Goal: Task Accomplishment & Management: Manage account settings

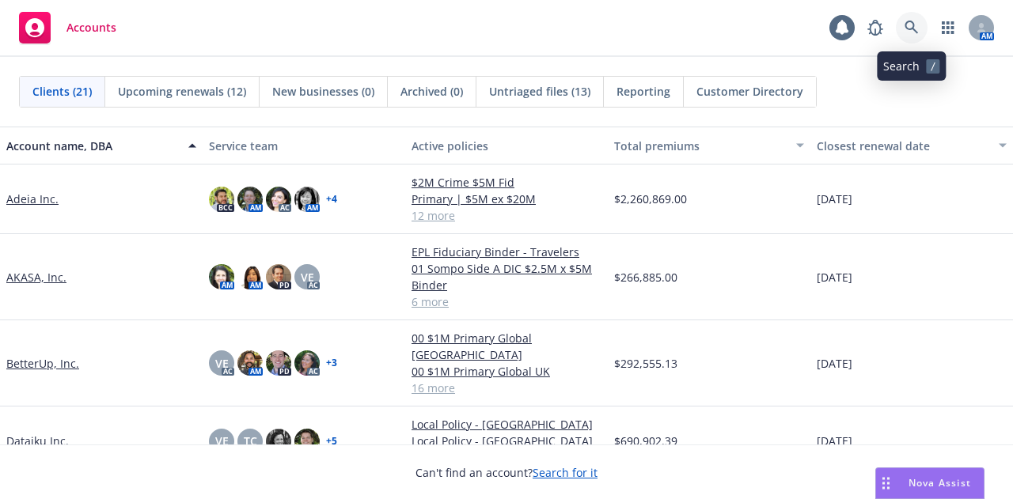
click at [902, 21] on link at bounding box center [912, 28] width 32 height 32
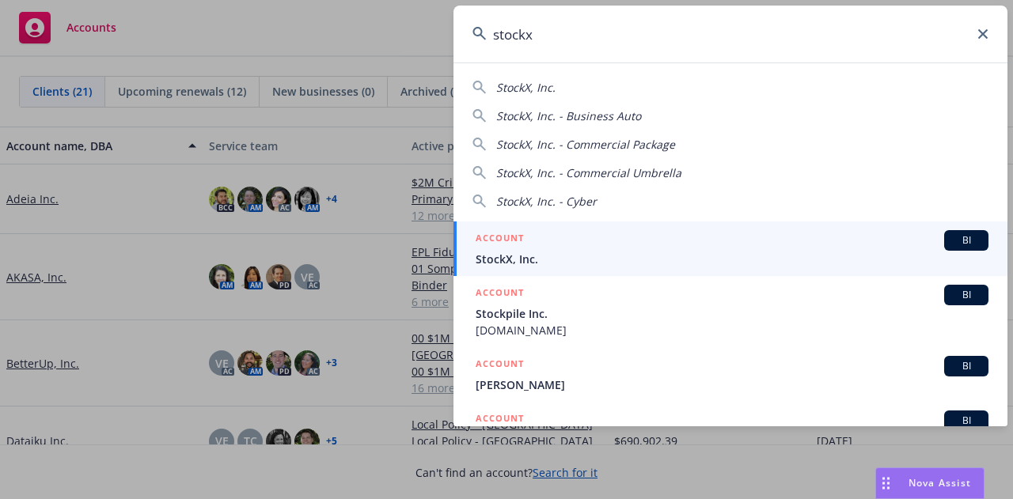
type input "stockx"
click at [645, 245] on div "ACCOUNT BI" at bounding box center [731, 240] width 513 height 21
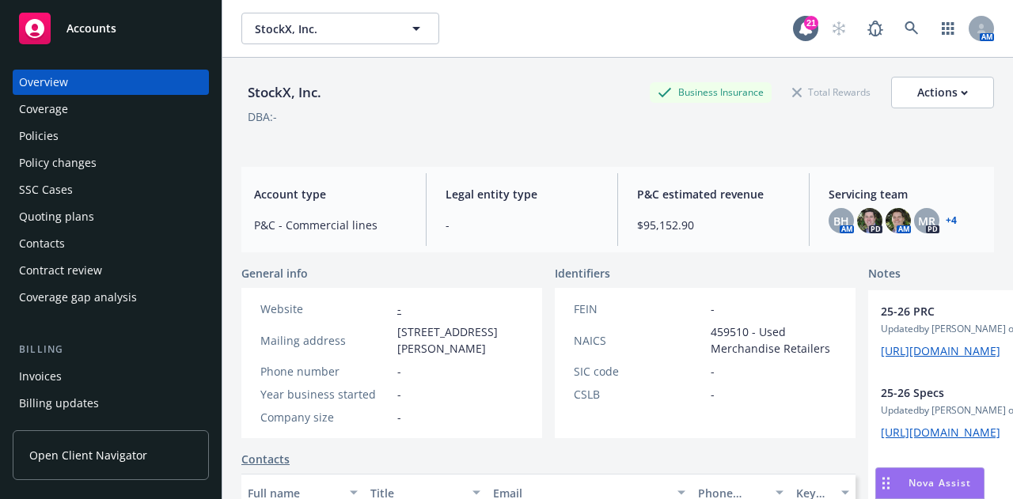
click at [106, 147] on div "Policies" at bounding box center [111, 135] width 184 height 25
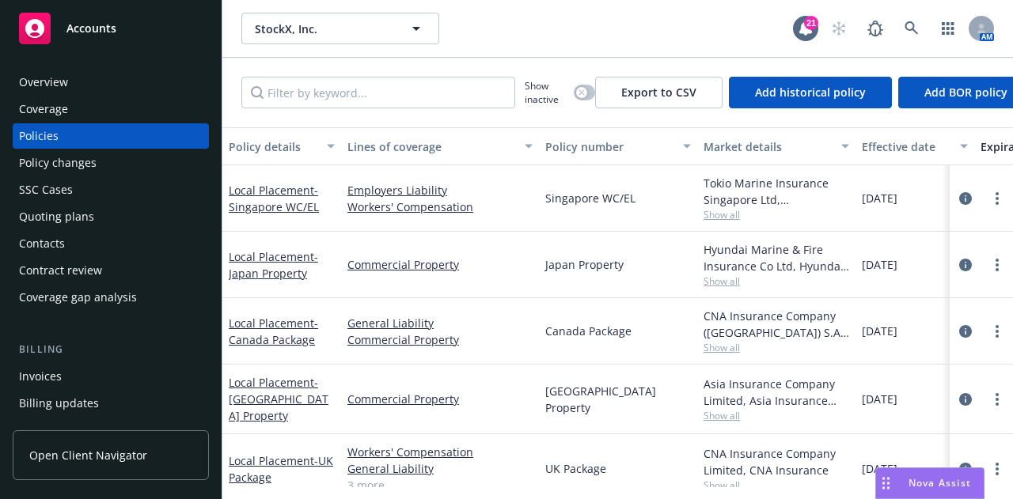
click at [93, 213] on div "Quoting plans" at bounding box center [111, 216] width 184 height 25
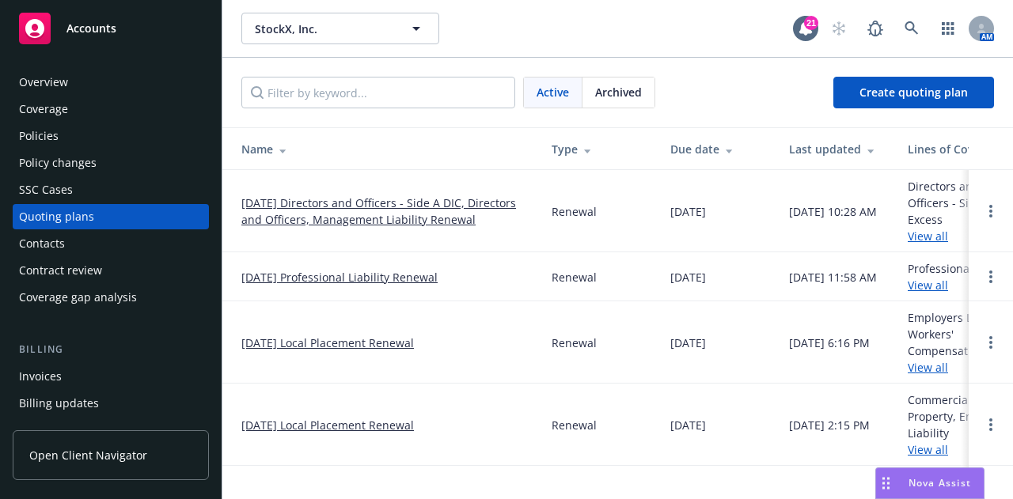
click at [111, 292] on div "Coverage gap analysis" at bounding box center [78, 297] width 118 height 25
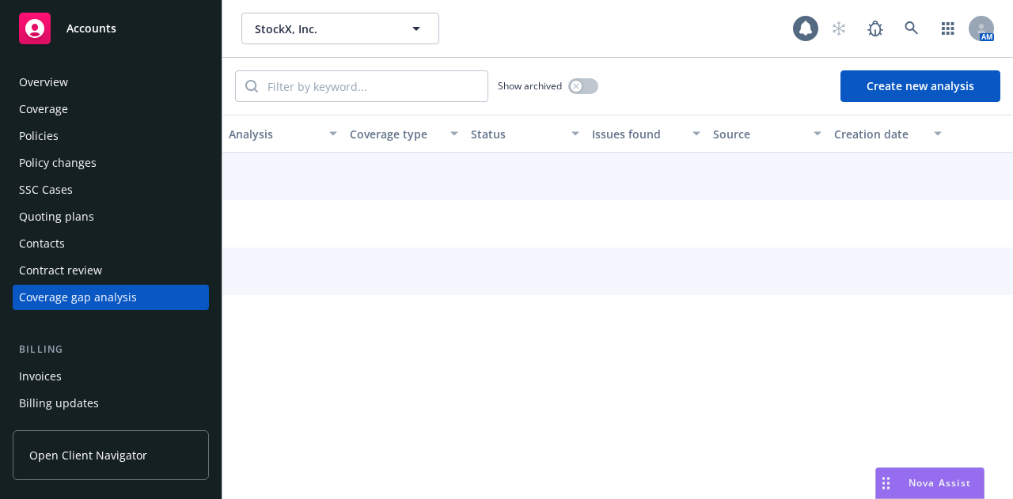
scroll to position [22, 0]
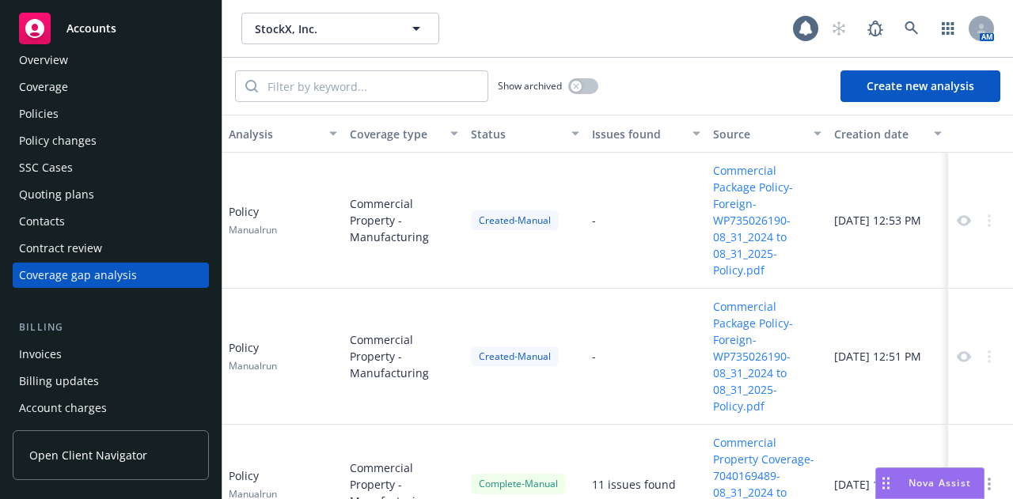
click at [119, 244] on div "Contract review" at bounding box center [111, 248] width 184 height 25
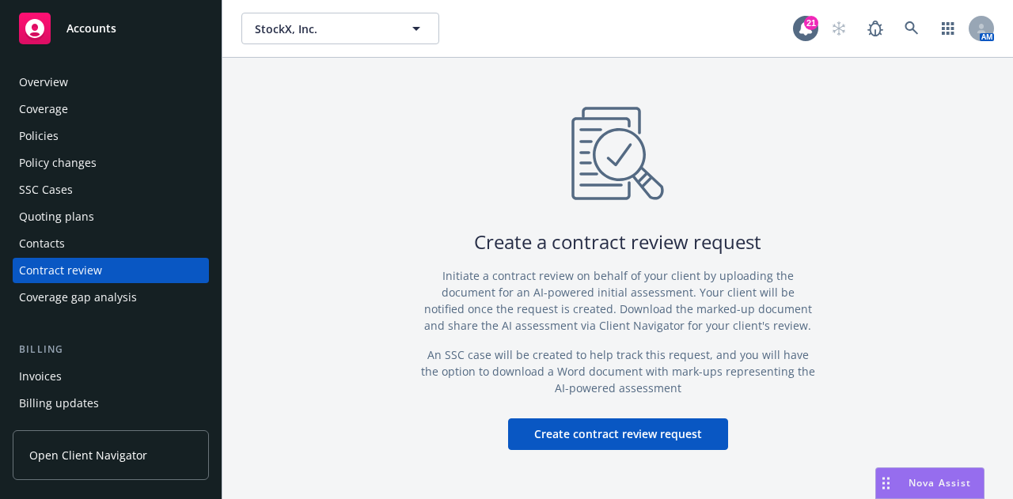
click at [123, 224] on div "Quoting plans" at bounding box center [111, 216] width 184 height 25
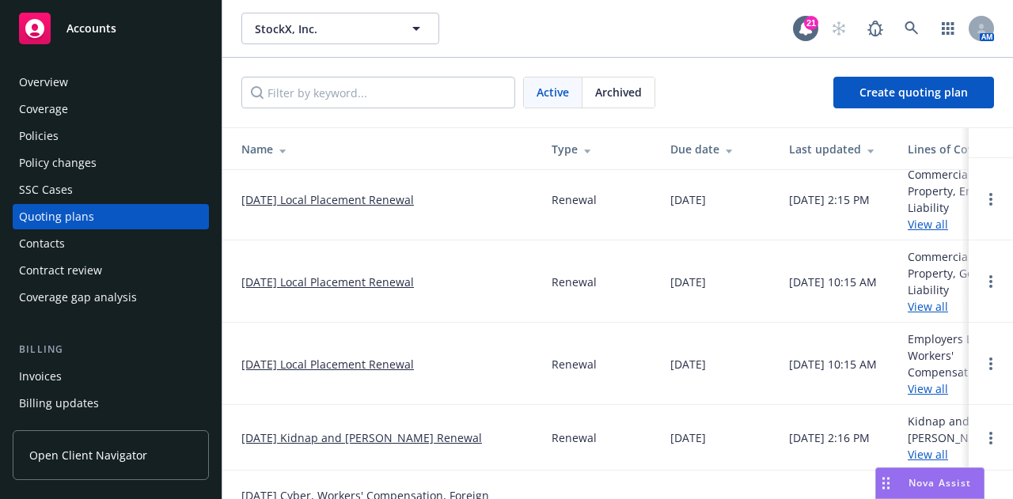
scroll to position [274, 0]
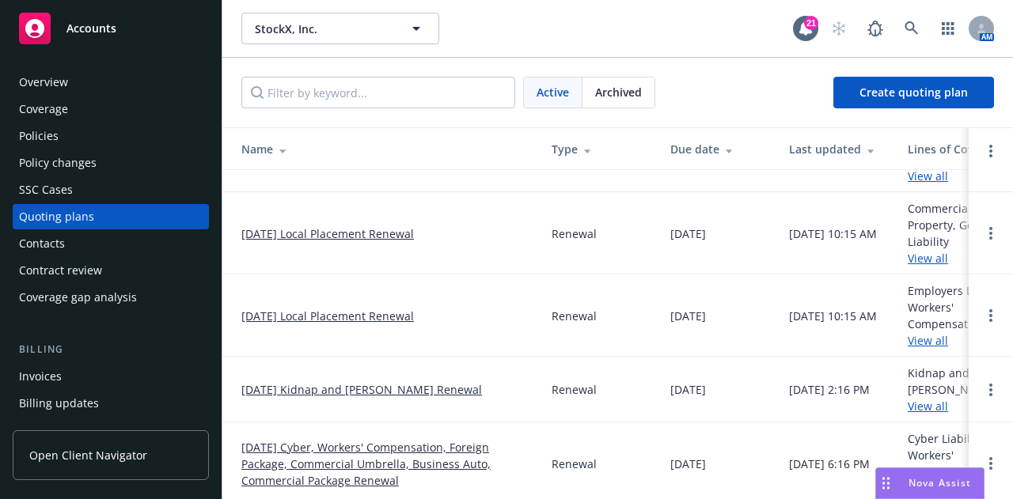
click at [391, 453] on link "08/31/25 Cyber, Workers' Compensation, Foreign Package, Commercial Umbrella, Bu…" at bounding box center [383, 464] width 285 height 50
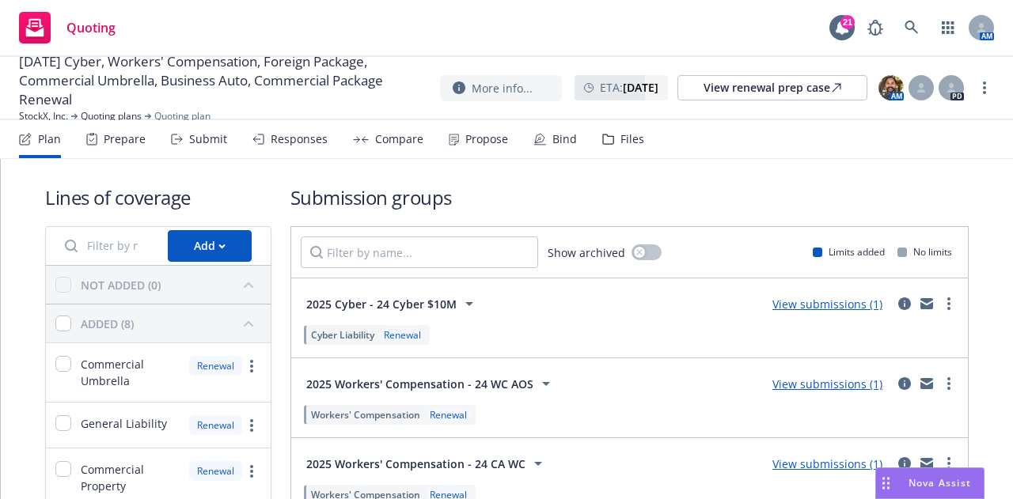
click at [623, 134] on div "Files" at bounding box center [632, 139] width 24 height 13
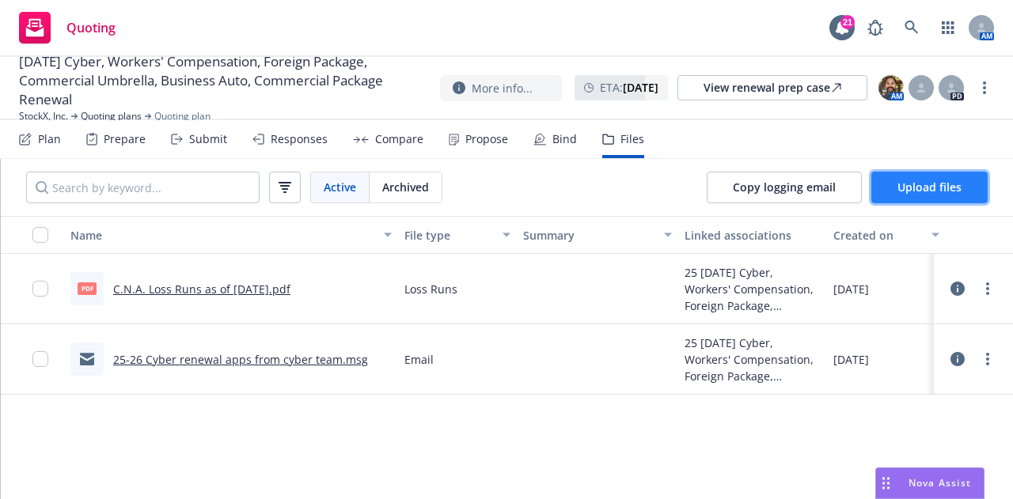
click at [899, 189] on span "Upload files" at bounding box center [929, 187] width 64 height 15
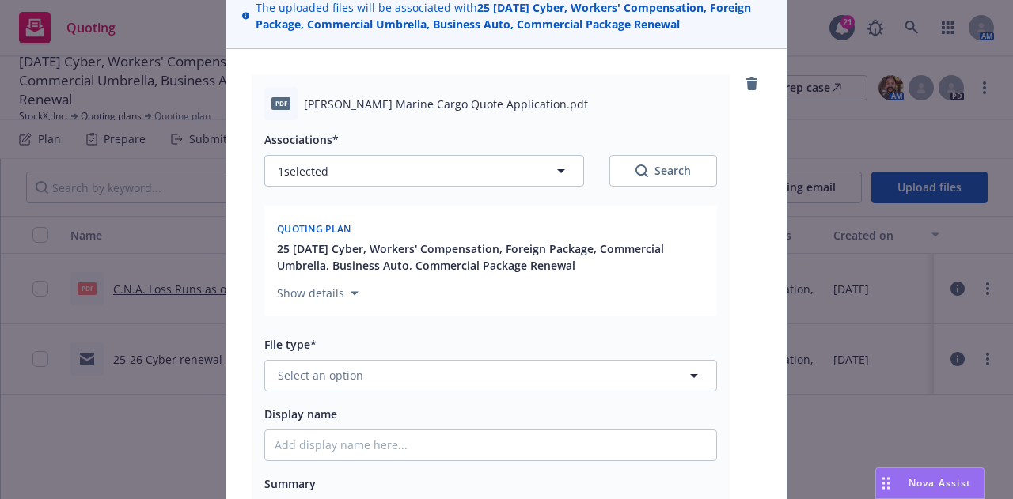
scroll to position [131, 0]
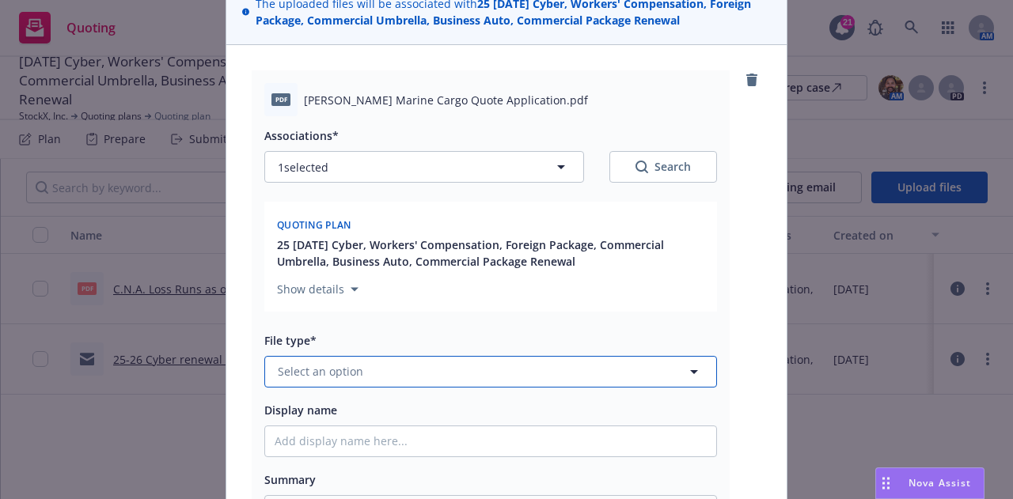
click at [544, 376] on button "Select an option" at bounding box center [490, 372] width 453 height 32
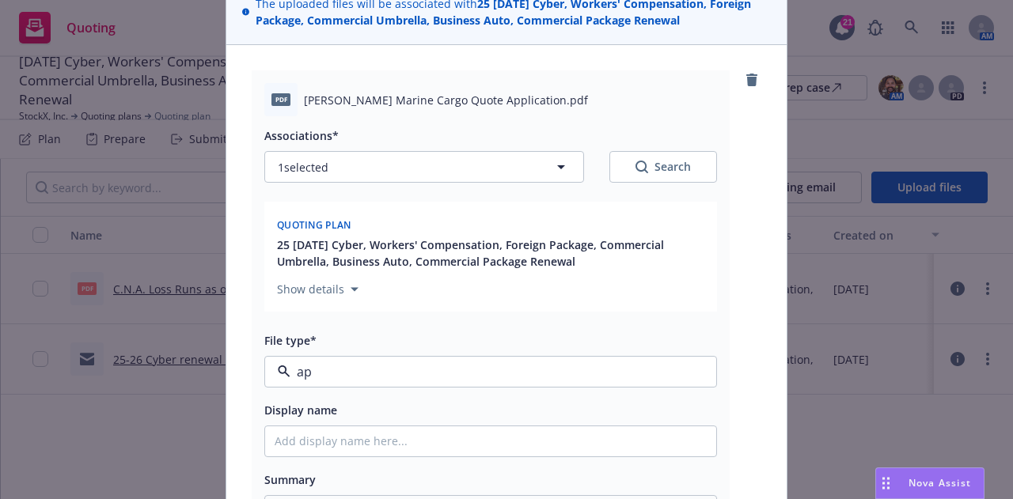
type input "app"
click at [570, 457] on div "Application - signed" at bounding box center [491, 457] width 432 height 23
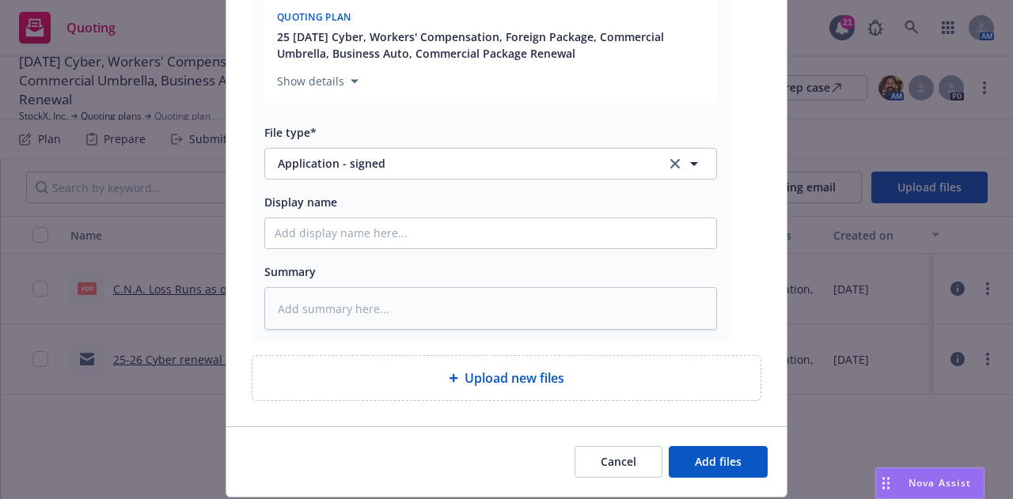
scroll to position [345, 0]
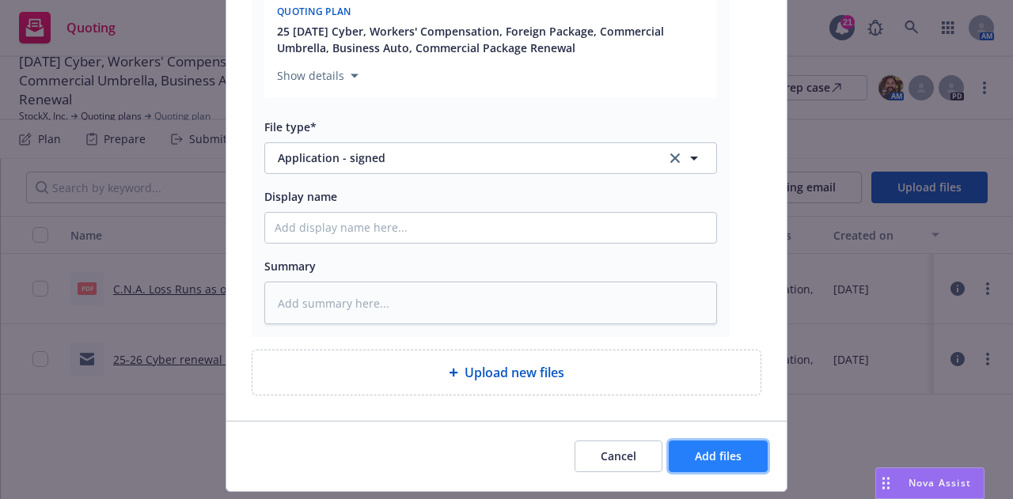
click at [714, 443] on button "Add files" at bounding box center [718, 457] width 99 height 32
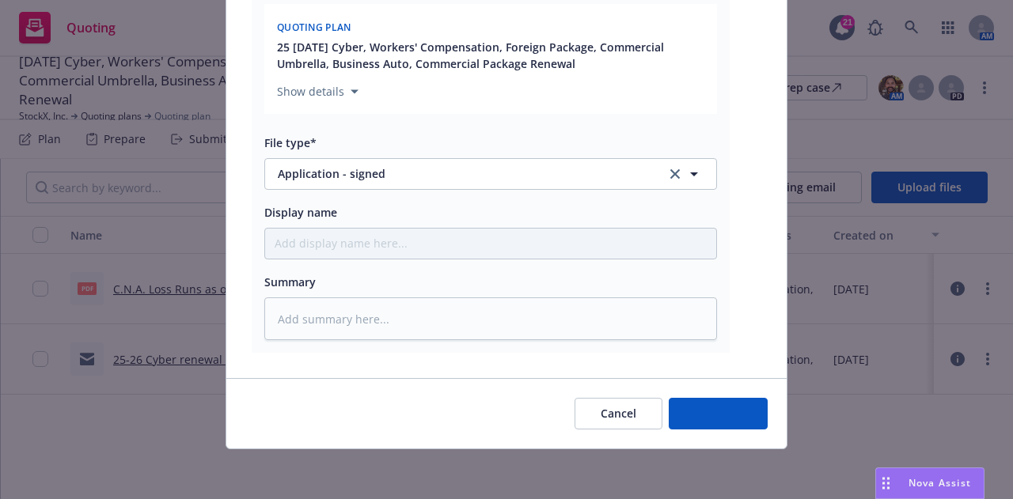
type textarea "x"
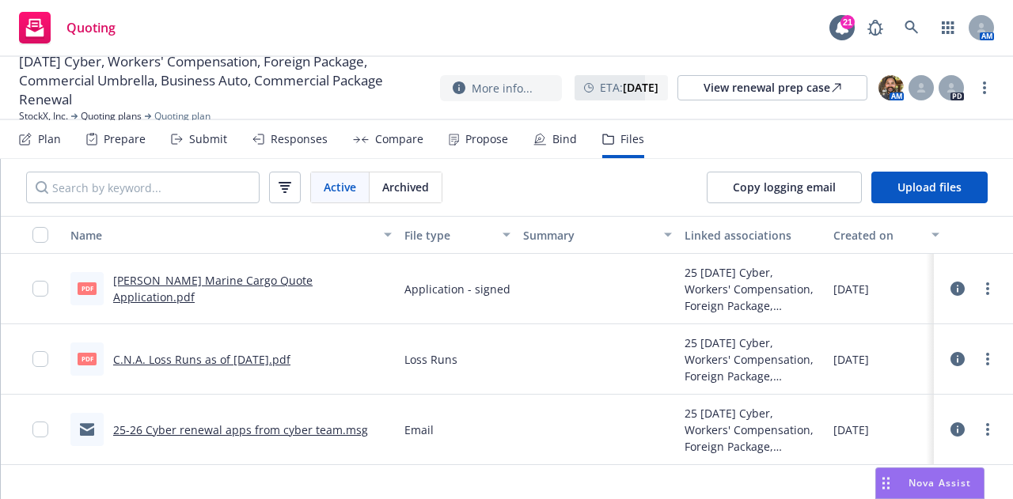
click at [500, 25] on div "Quoting 21 AM" at bounding box center [506, 28] width 1013 height 57
click at [913, 31] on icon at bounding box center [911, 28] width 14 height 14
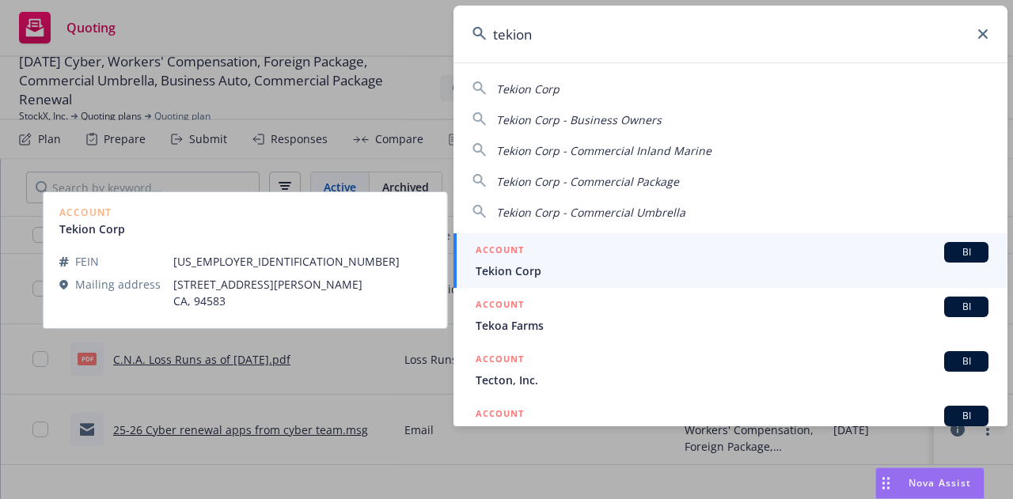
type input "tekion"
click at [695, 267] on span "Tekion Corp" at bounding box center [731, 271] width 513 height 17
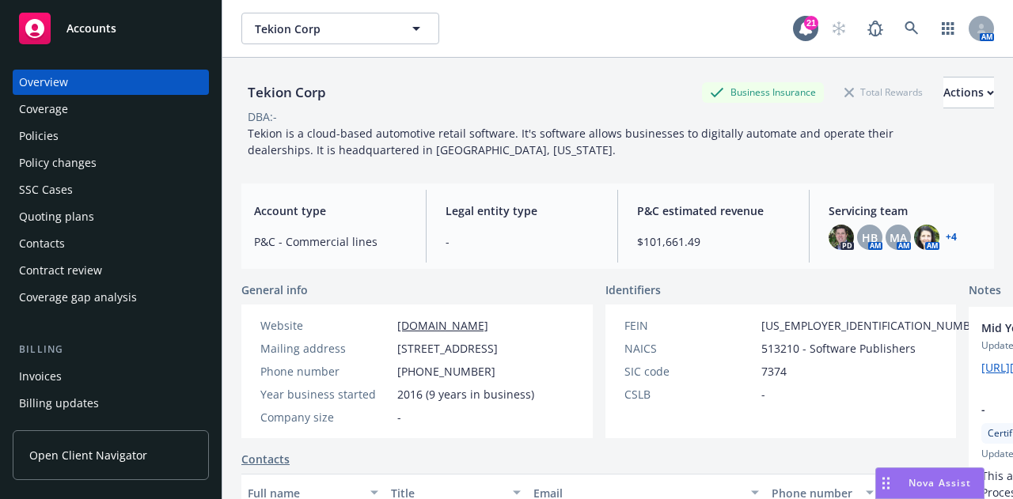
click at [945, 233] on link "+ 4" at bounding box center [950, 237] width 11 height 9
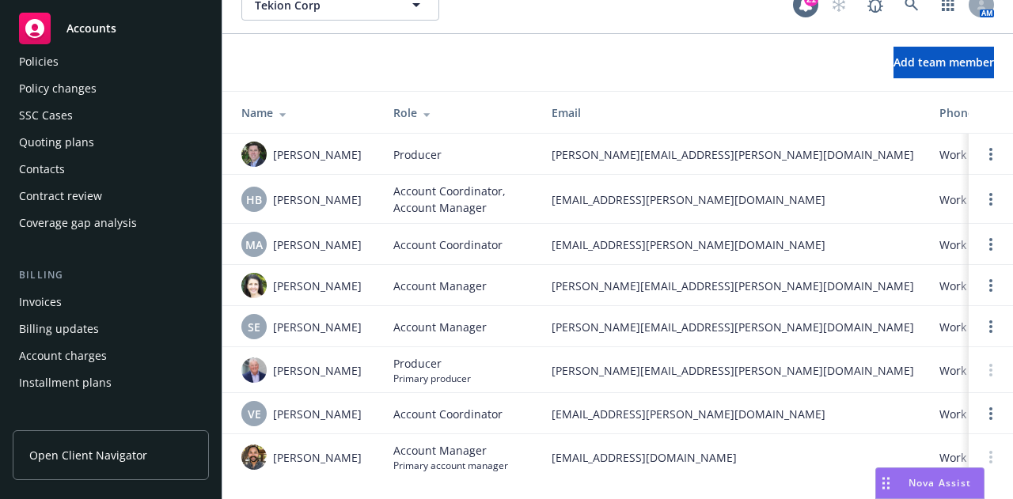
scroll to position [35, 0]
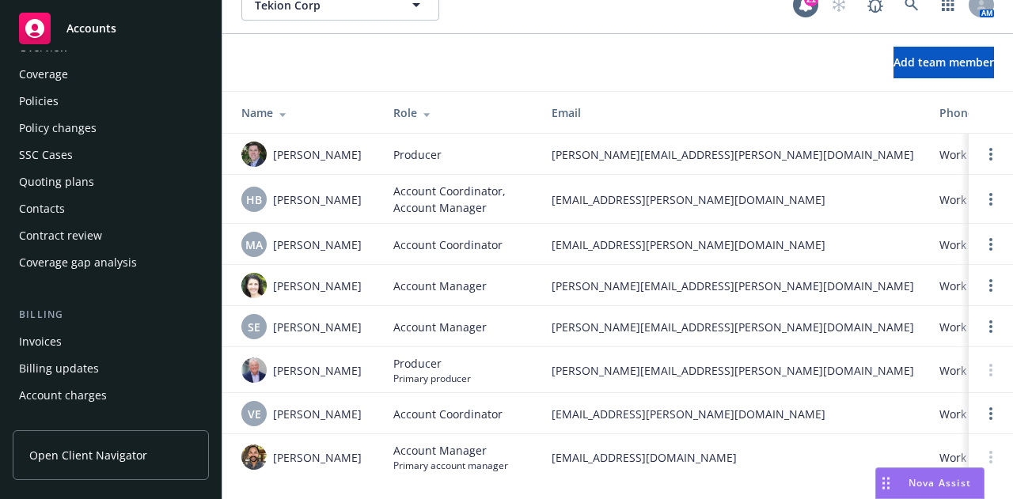
click at [97, 99] on div "Policies" at bounding box center [111, 101] width 184 height 25
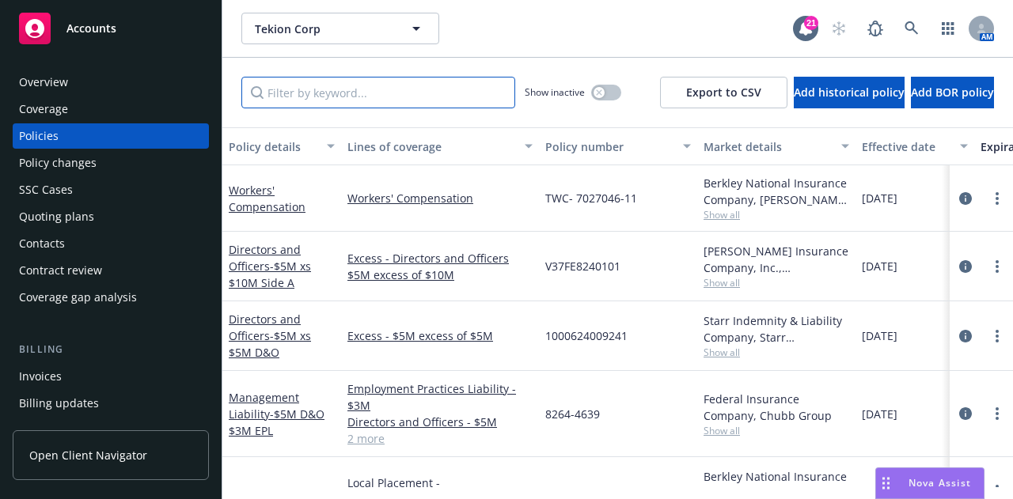
click at [345, 100] on input "Filter by keyword..." at bounding box center [378, 93] width 274 height 32
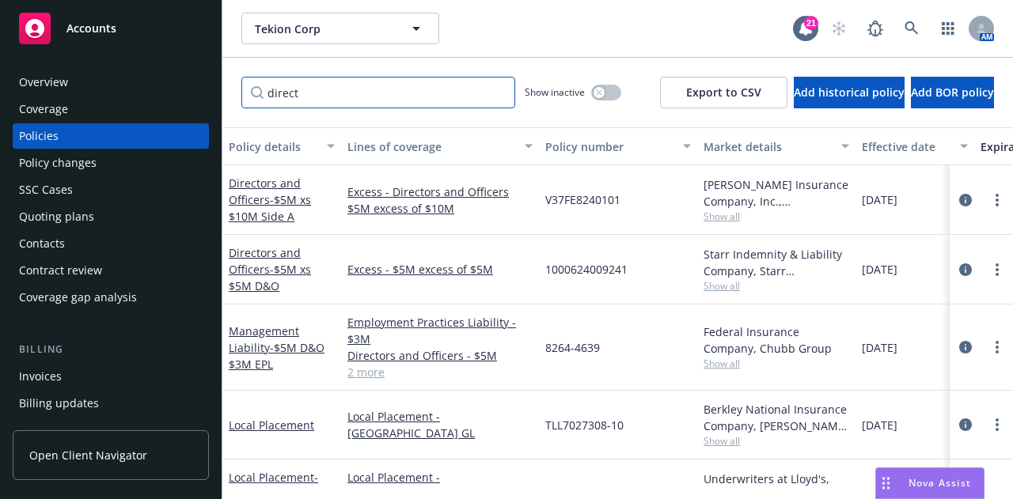
scroll to position [2, 0]
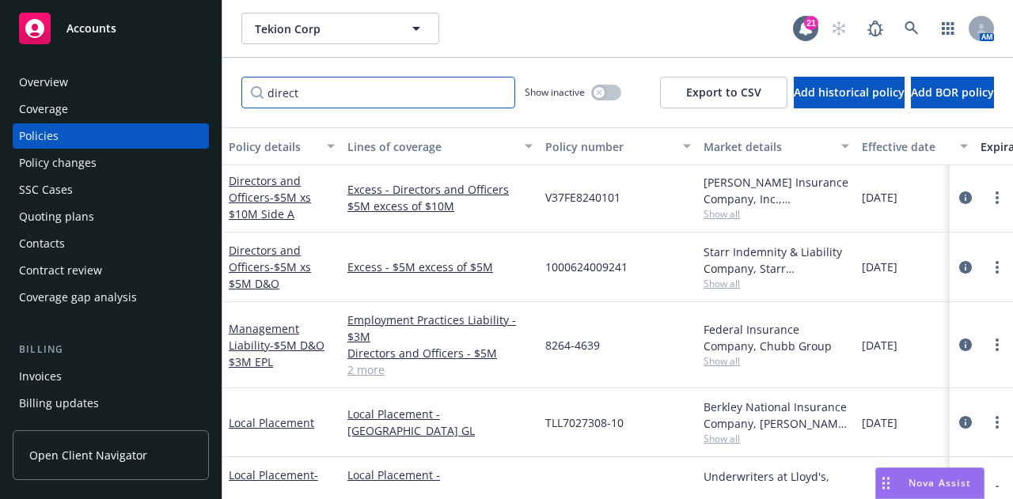
drag, startPoint x: 437, startPoint y: 81, endPoint x: 53, endPoint y: 61, distance: 384.3
click at [53, 61] on div "Accounts Overview Coverage Policies Policy changes SSC Cases Quoting plans Cont…" at bounding box center [506, 249] width 1013 height 499
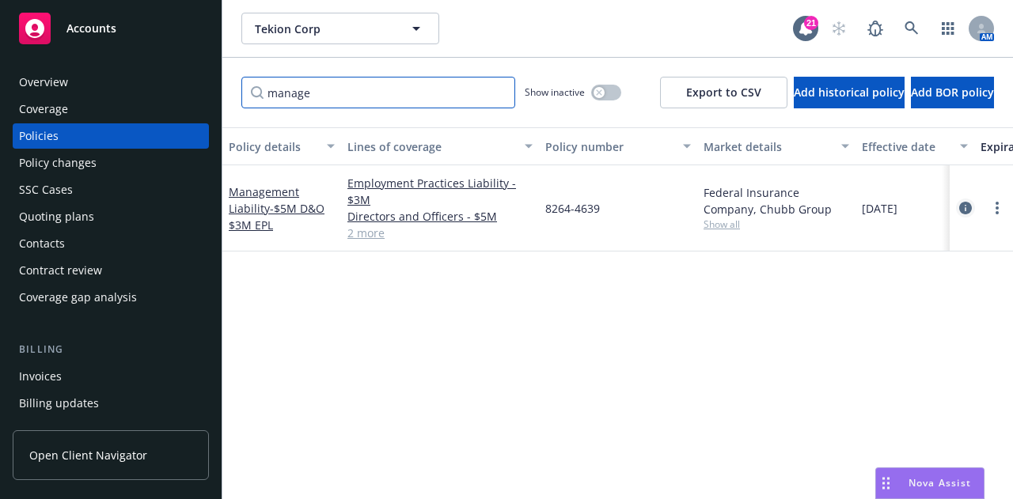
type input "manage"
click at [962, 210] on icon "circleInformation" at bounding box center [965, 208] width 13 height 13
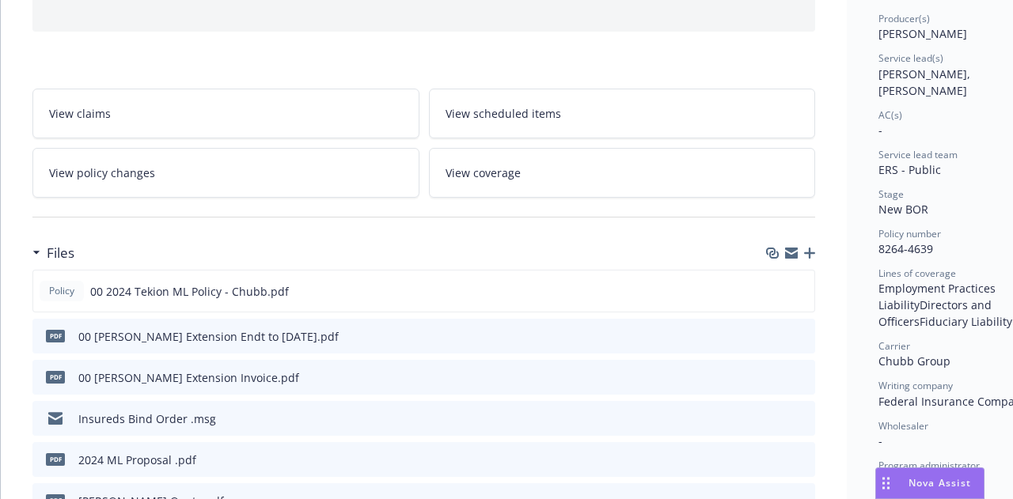
scroll to position [224, 0]
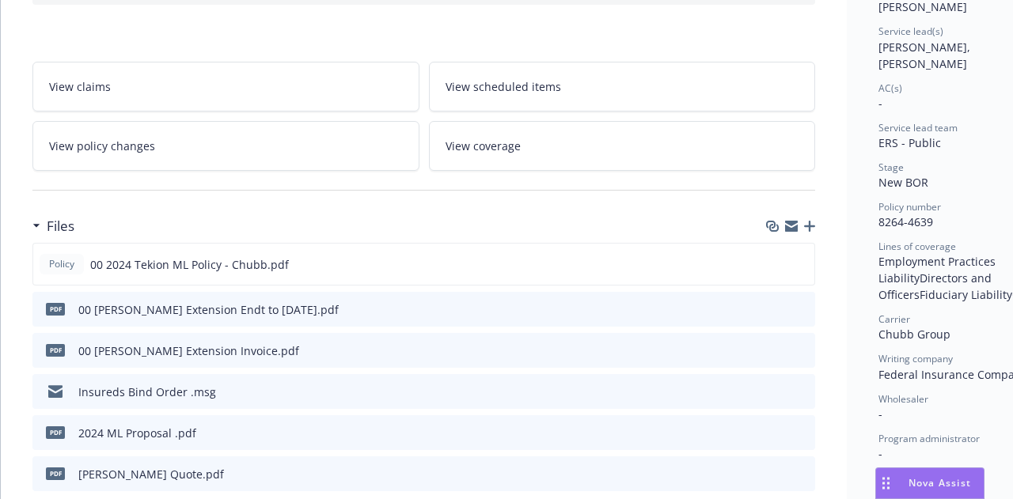
click at [801, 386] on icon "preview file" at bounding box center [800, 390] width 14 height 11
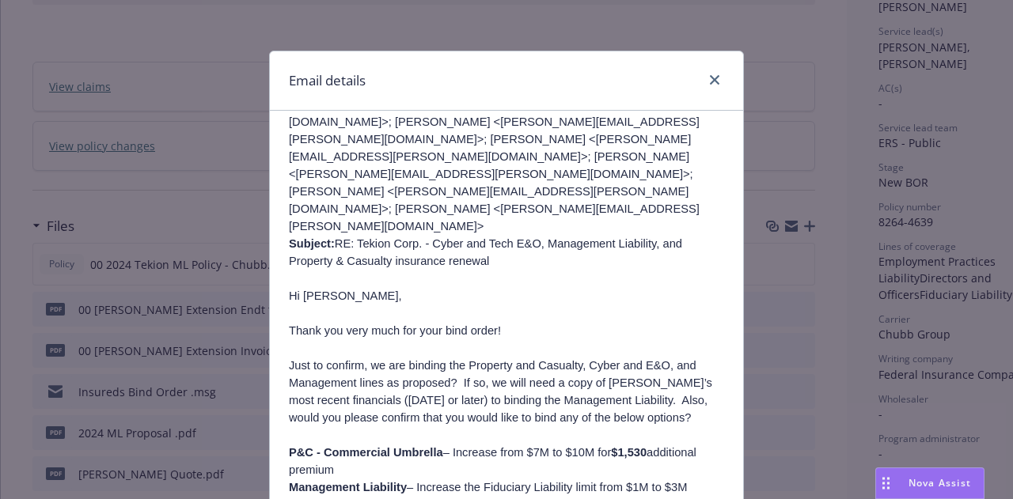
scroll to position [612, 0]
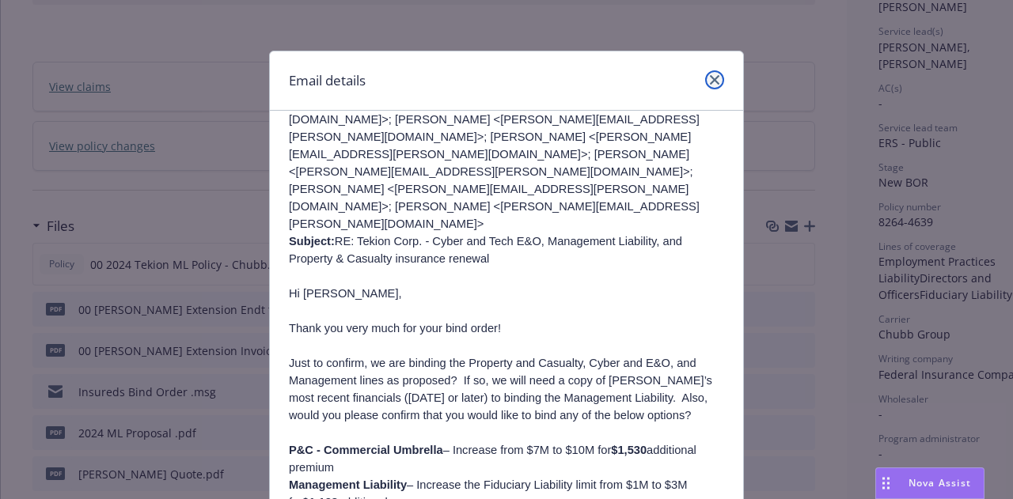
click at [716, 78] on link "close" at bounding box center [714, 79] width 19 height 19
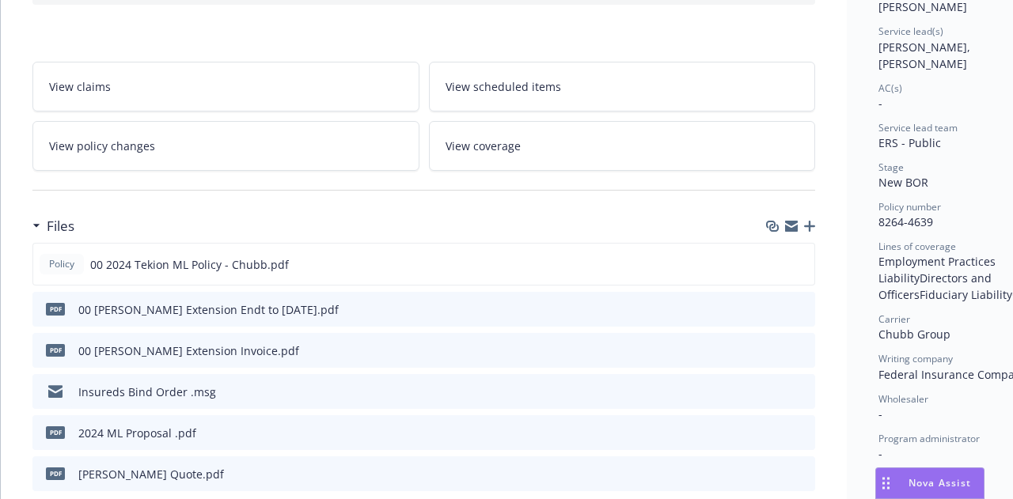
scroll to position [0, 0]
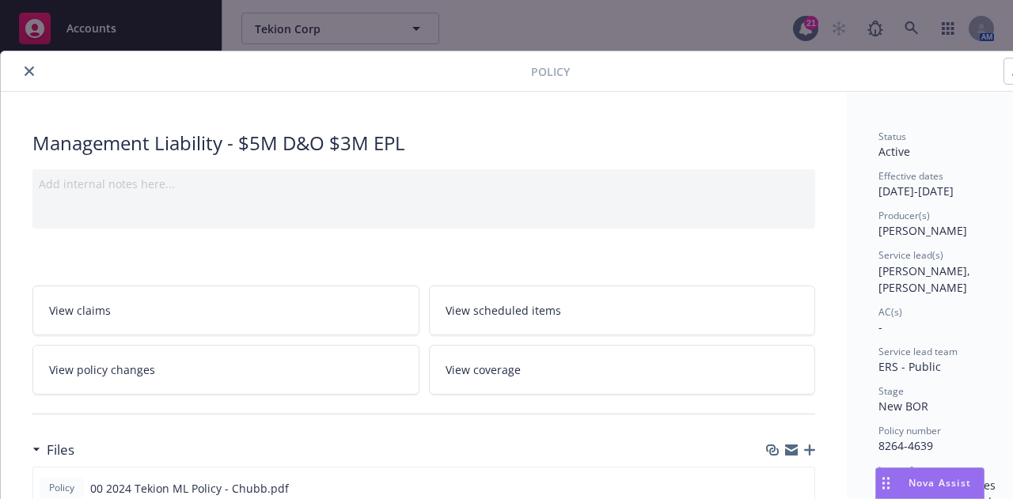
click at [25, 67] on icon "close" at bounding box center [29, 70] width 9 height 9
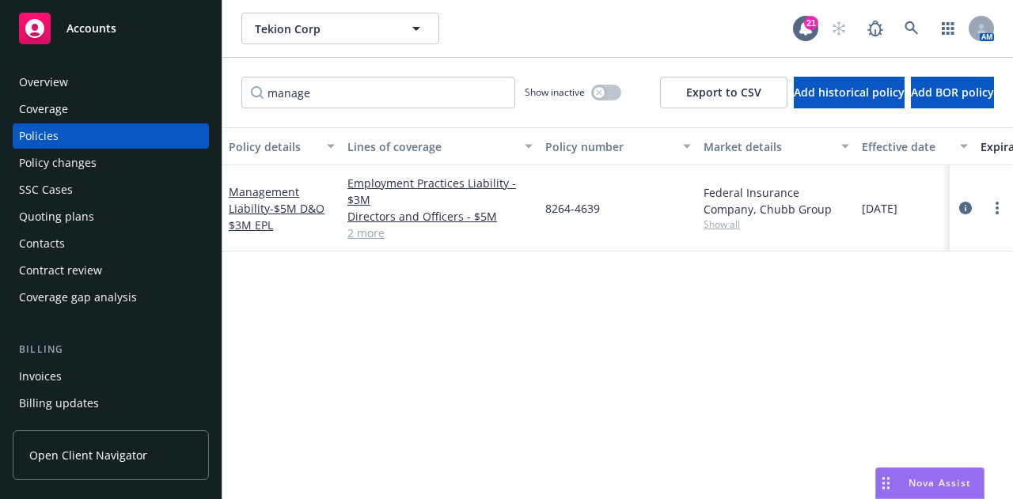
click at [80, 88] on div "Overview" at bounding box center [111, 82] width 184 height 25
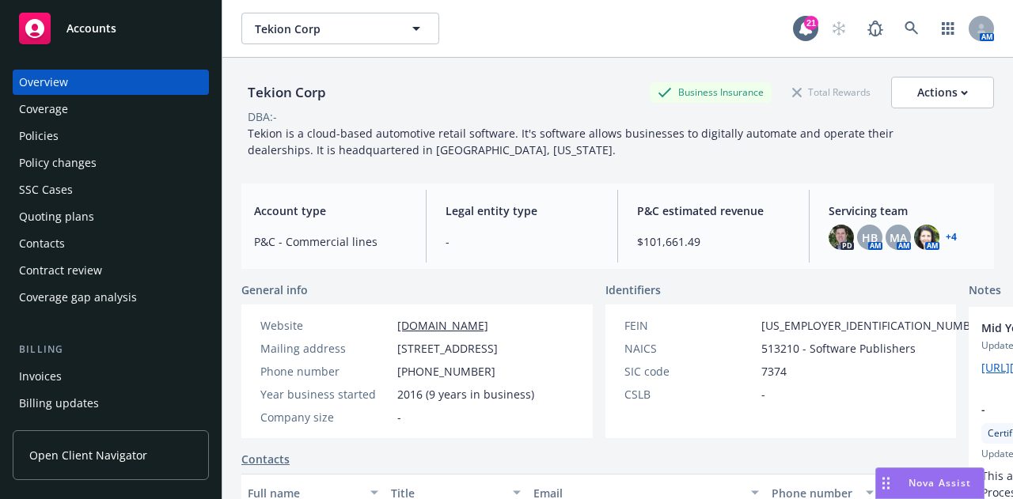
click at [945, 238] on link "+ 4" at bounding box center [950, 237] width 11 height 9
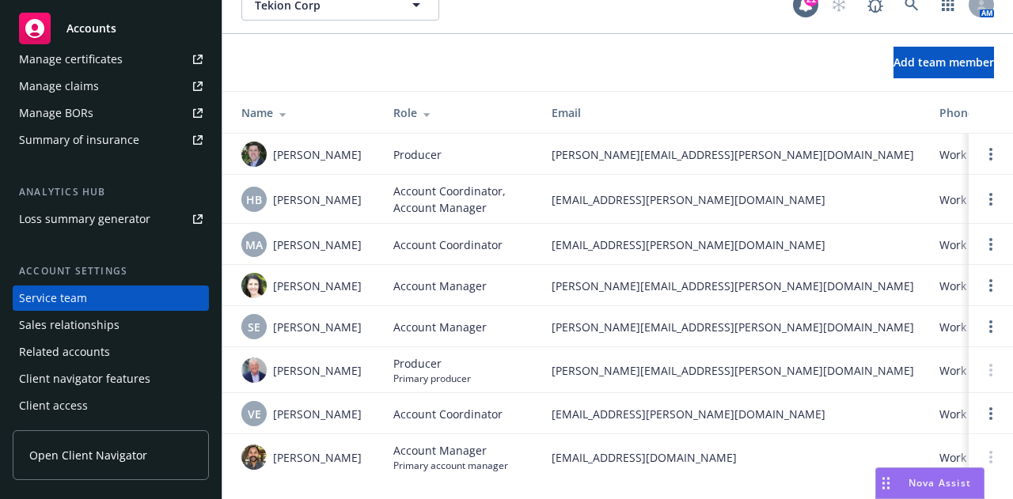
scroll to position [30, 0]
click at [256, 273] on img at bounding box center [253, 285] width 25 height 25
click at [498, 406] on span "Account Coordinator" at bounding box center [447, 414] width 109 height 17
click at [454, 244] on span "Account Coordinator" at bounding box center [447, 245] width 109 height 17
click at [263, 191] on div "HB" at bounding box center [253, 199] width 25 height 25
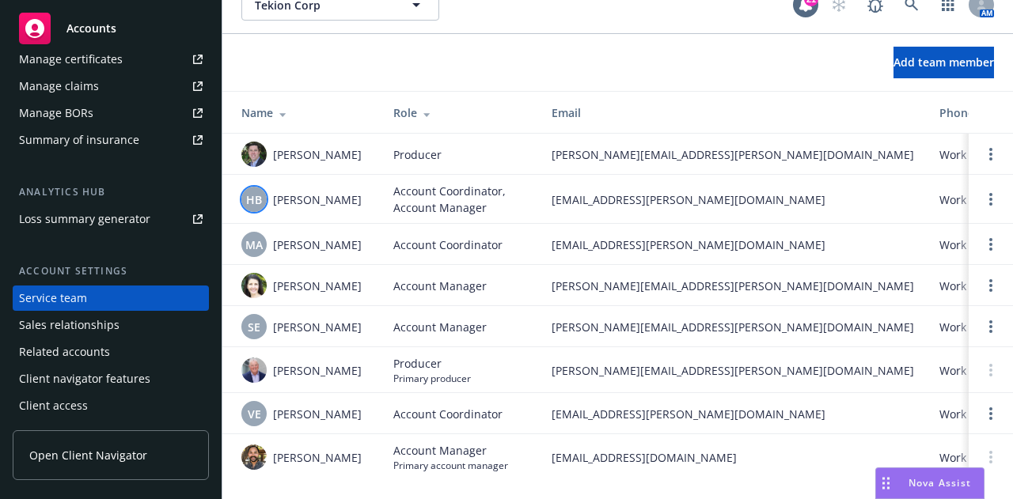
click at [415, 267] on td "Account Manager" at bounding box center [460, 285] width 158 height 41
click at [252, 319] on span "SE" at bounding box center [254, 327] width 13 height 17
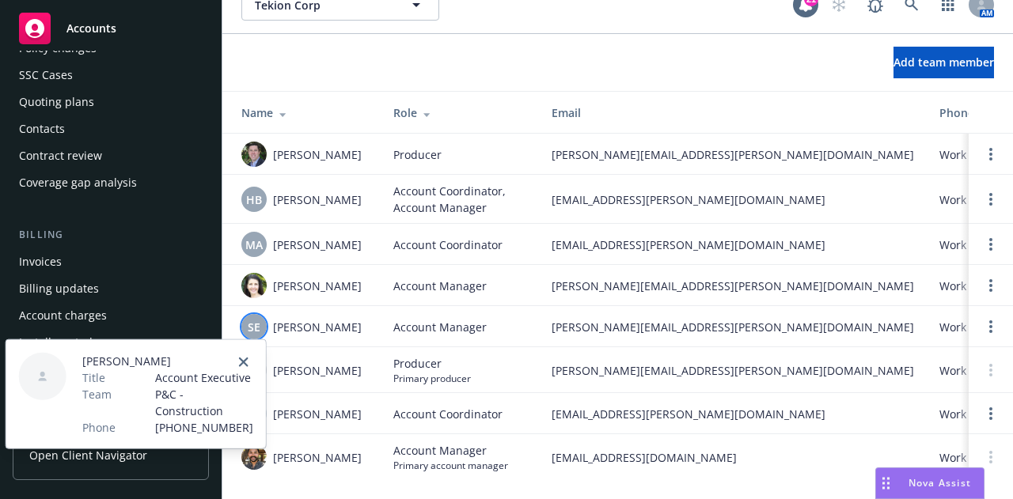
scroll to position [0, 0]
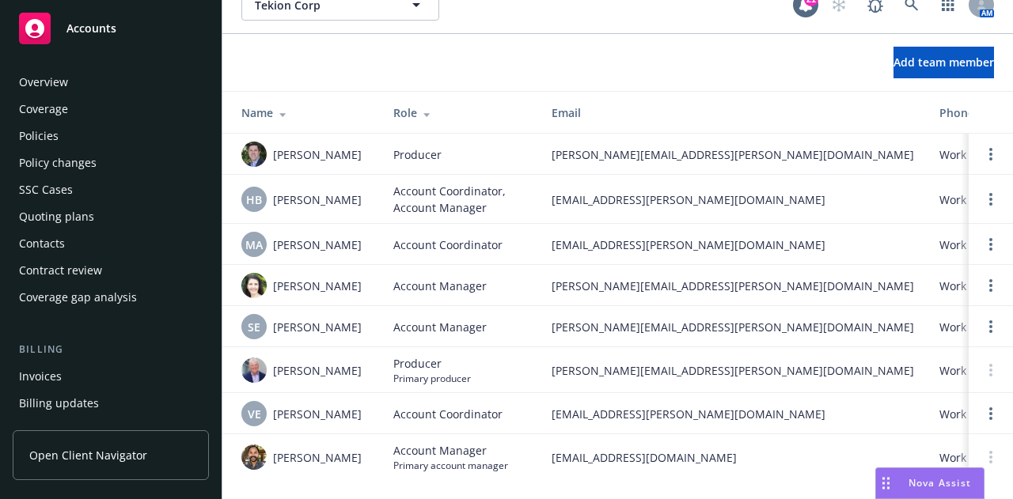
click at [118, 127] on div "Policies" at bounding box center [111, 135] width 184 height 25
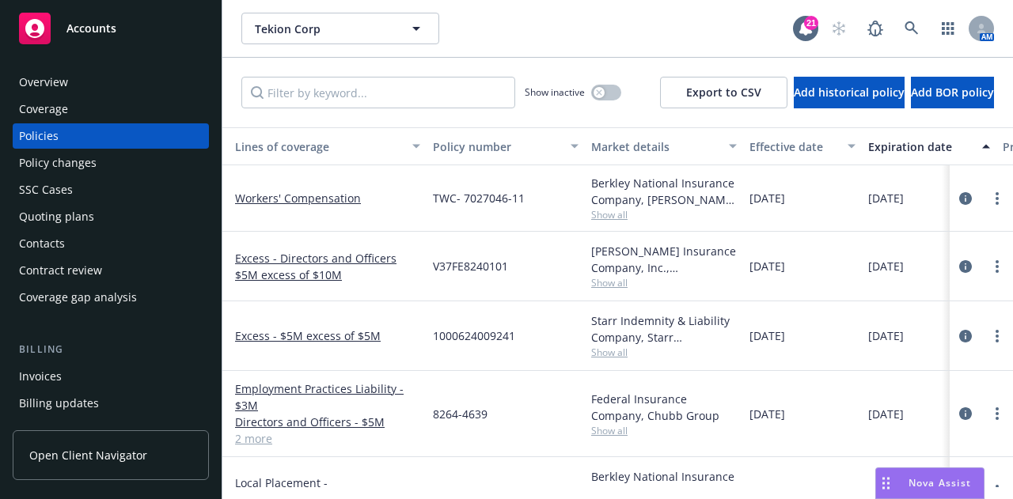
scroll to position [0, 113]
click at [432, 103] on input "Filter by keyword..." at bounding box center [378, 93] width 274 height 32
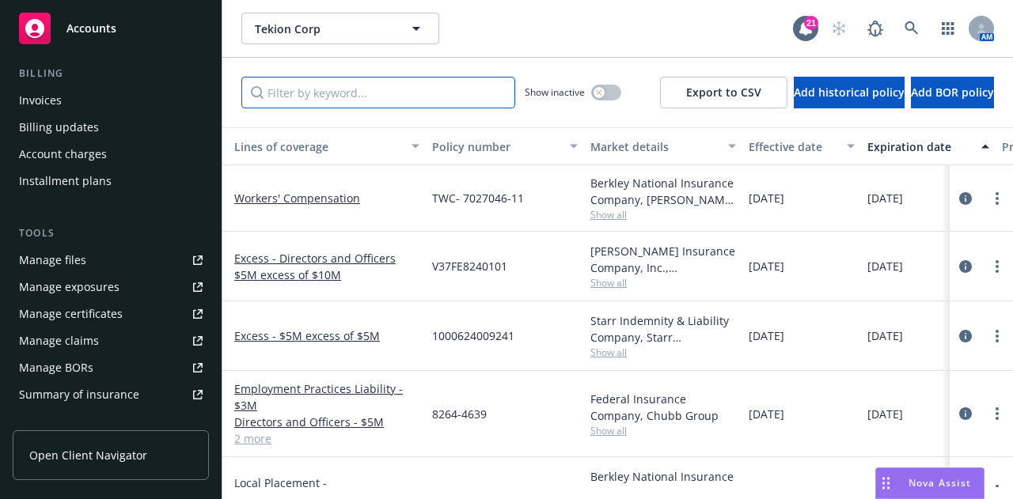
scroll to position [277, 0]
click at [133, 260] on link "Manage files" at bounding box center [111, 259] width 196 height 25
click at [483, 88] on input "Filter by keyword..." at bounding box center [378, 93] width 274 height 32
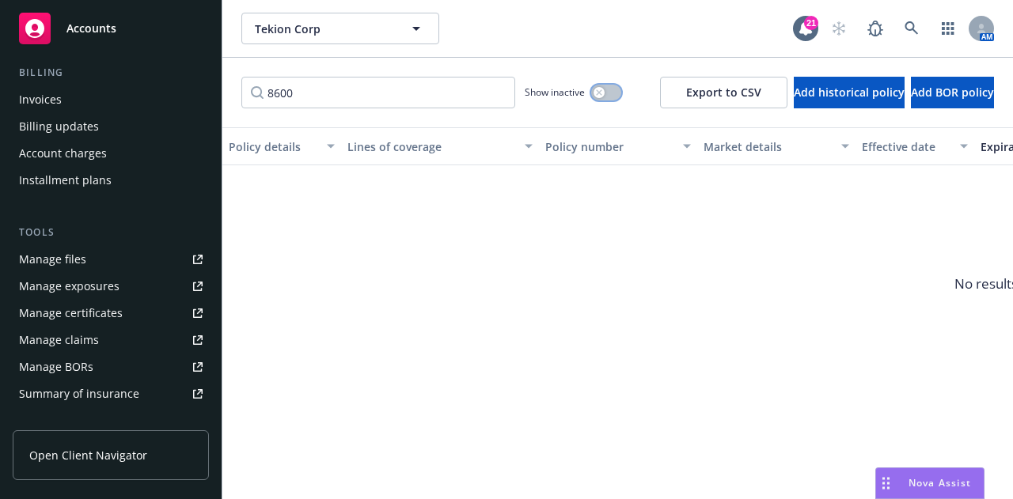
click at [591, 99] on button "button" at bounding box center [606, 93] width 30 height 16
drag, startPoint x: 408, startPoint y: 87, endPoint x: 123, endPoint y: 69, distance: 285.4
click at [123, 69] on div "Accounts Overview Coverage Policies Policy changes SSC Cases Quoting plans Cont…" at bounding box center [506, 249] width 1013 height 499
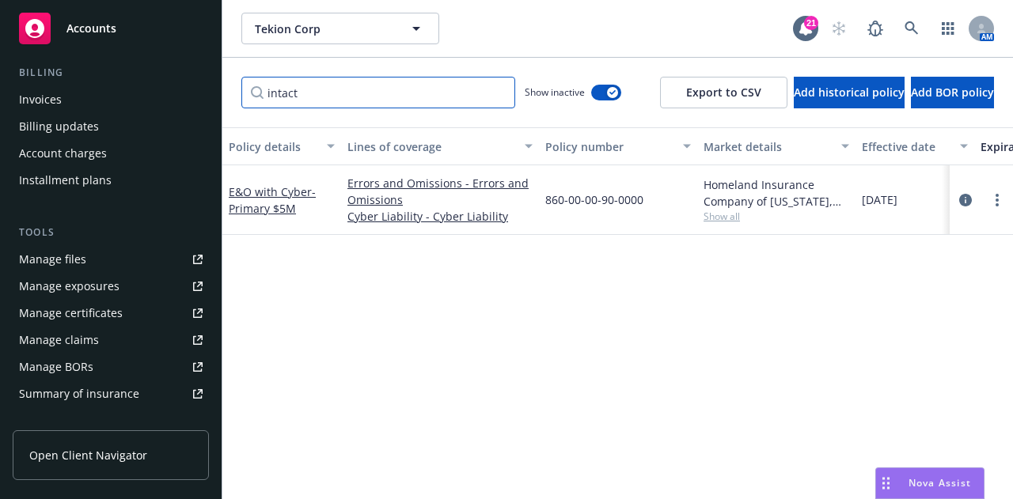
drag, startPoint x: 362, startPoint y: 95, endPoint x: 0, endPoint y: 33, distance: 366.8
click at [0, 33] on div "Accounts Overview Coverage Policies Policy changes SSC Cases Quoting plans Cont…" at bounding box center [506, 249] width 1013 height 499
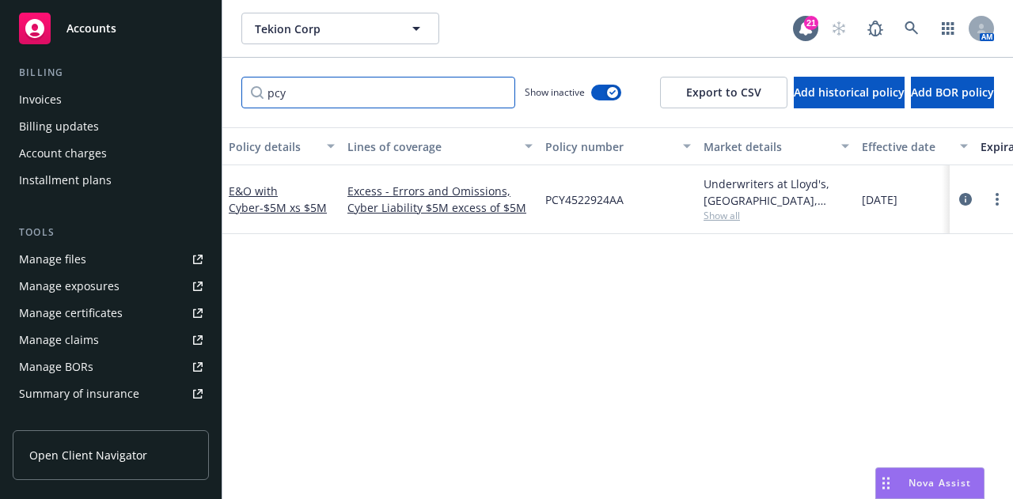
drag, startPoint x: 369, startPoint y: 85, endPoint x: 0, endPoint y: 40, distance: 371.5
click at [0, 40] on div "Accounts Overview Coverage Policies Policy changes SSC Cases Quoting plans Cont…" at bounding box center [506, 249] width 1013 height 499
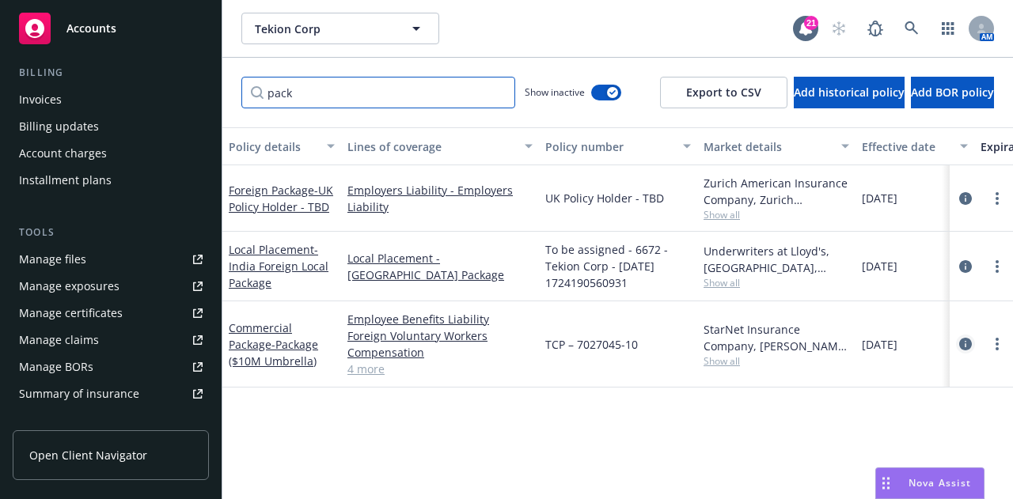
type input "pack"
click at [970, 344] on icon "circleInformation" at bounding box center [965, 344] width 13 height 13
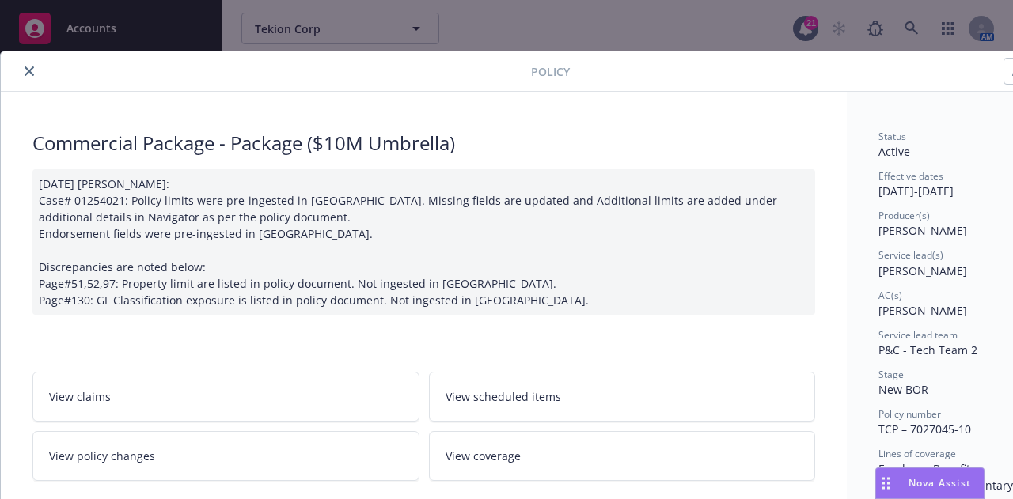
click at [32, 69] on icon "close" at bounding box center [29, 70] width 9 height 9
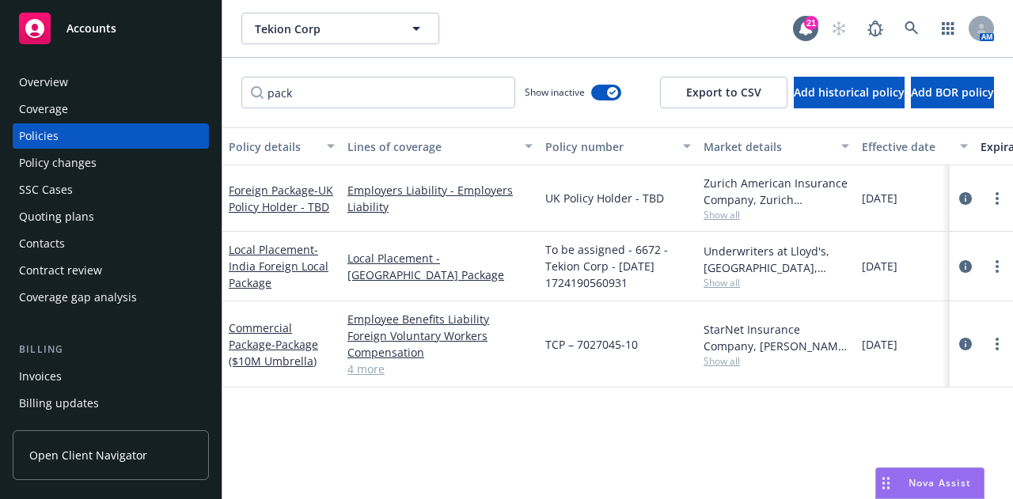
click at [140, 88] on div "Overview" at bounding box center [111, 82] width 184 height 25
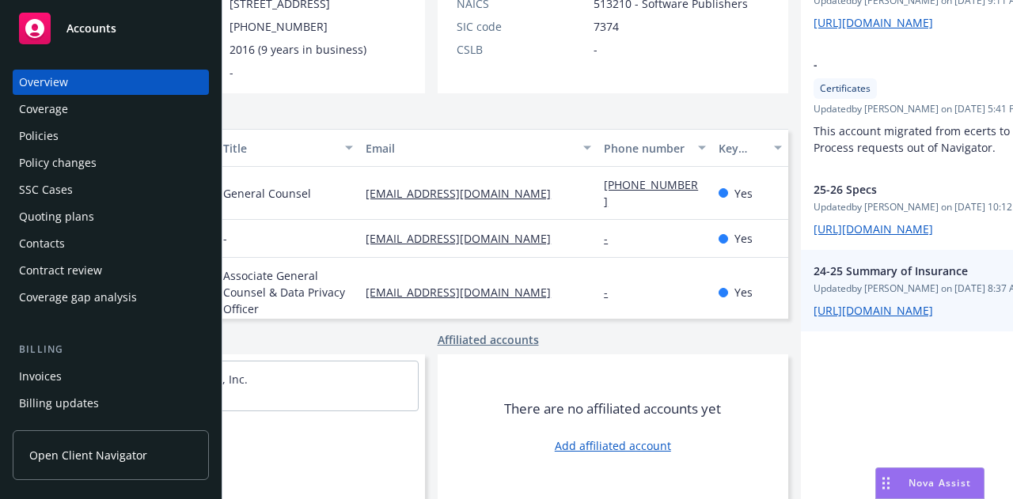
scroll to position [392, 168]
click at [813, 318] on link "[URL][DOMAIN_NAME]" at bounding box center [872, 310] width 119 height 15
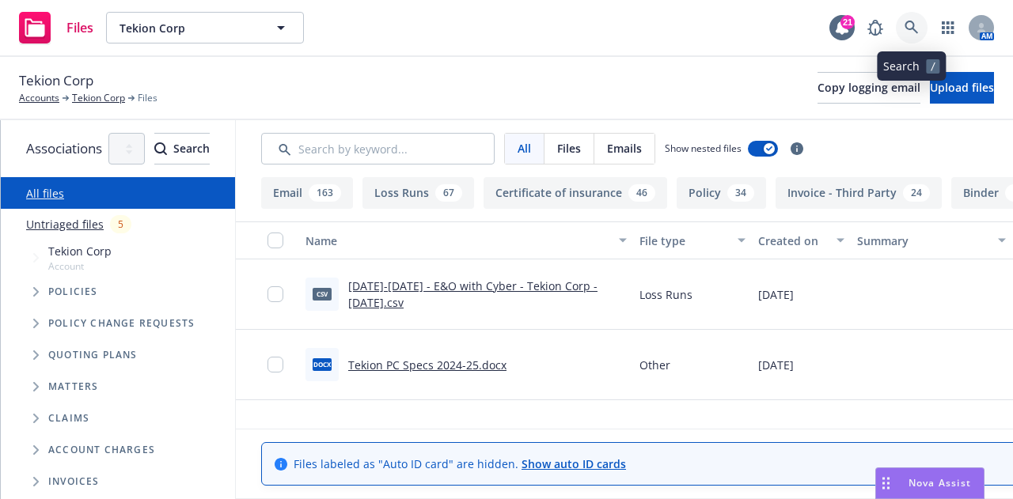
click at [909, 32] on icon at bounding box center [911, 28] width 14 height 14
drag, startPoint x: 486, startPoint y: 78, endPoint x: 478, endPoint y: 81, distance: 8.3
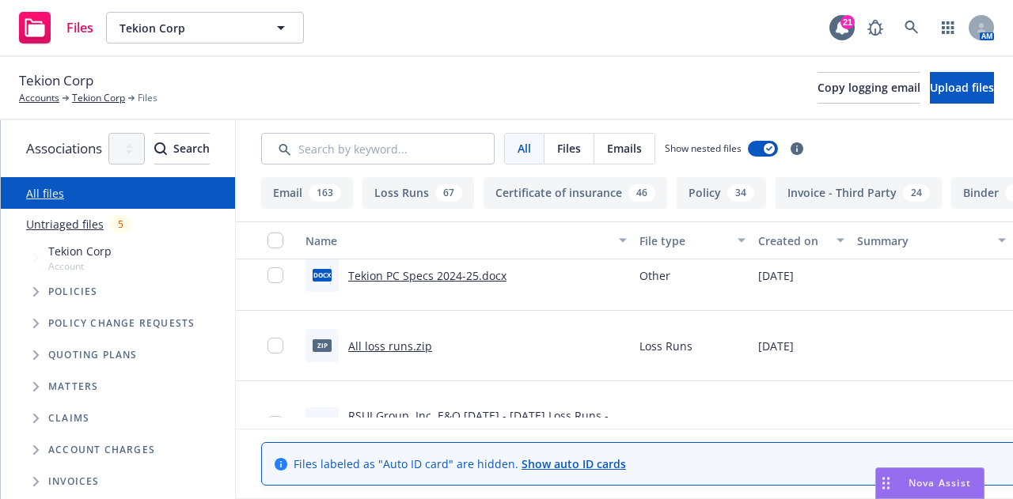
scroll to position [111, 0]
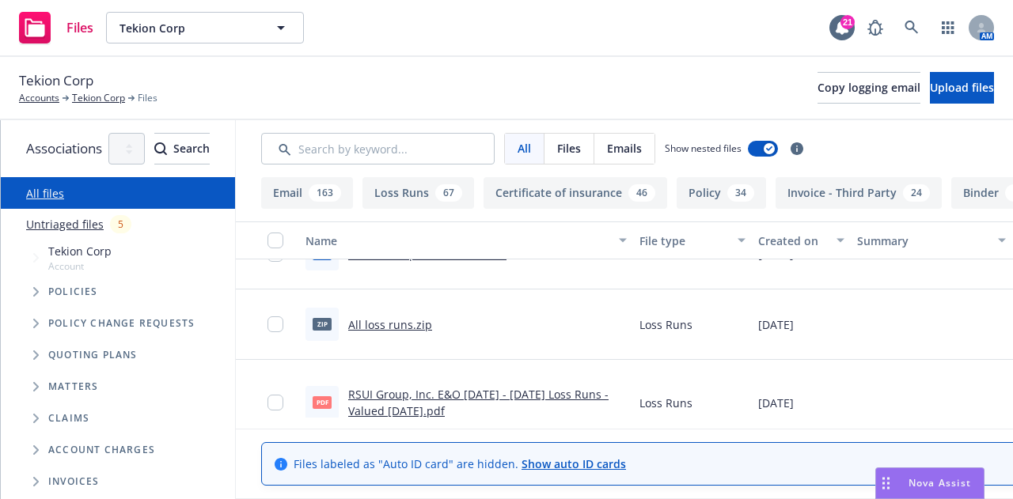
click at [432, 319] on link "All loss runs.zip" at bounding box center [390, 324] width 84 height 15
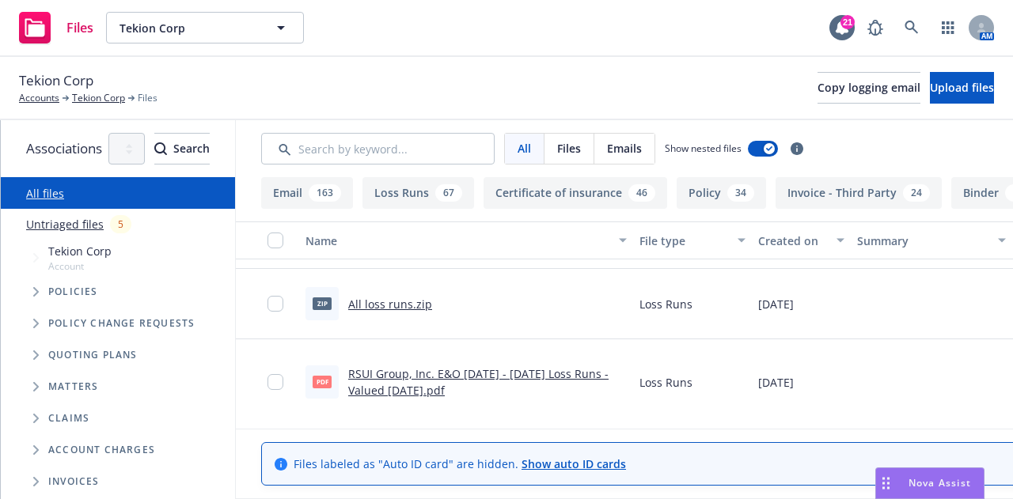
scroll to position [133, 0]
click at [432, 300] on link "All loss runs.zip" at bounding box center [390, 302] width 84 height 15
click at [112, 96] on link "Tekion Corp" at bounding box center [98, 98] width 53 height 14
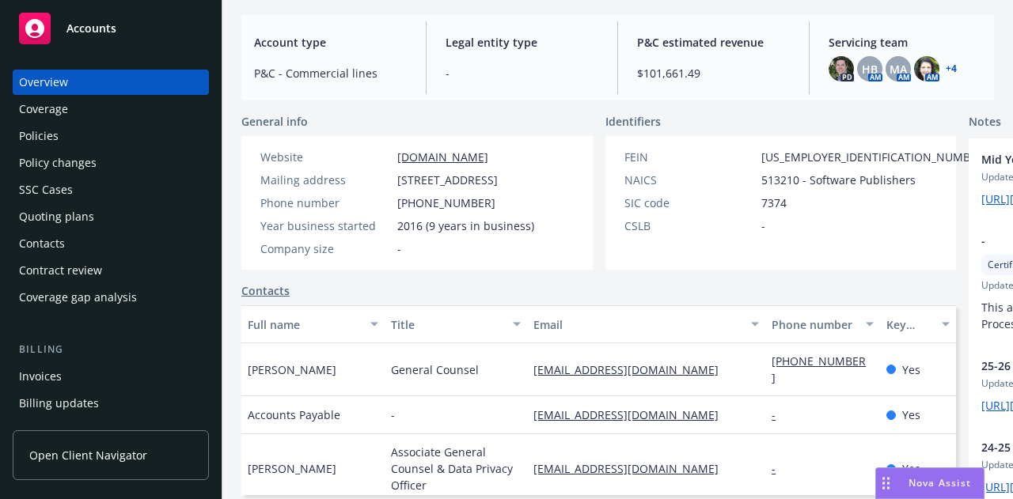
scroll to position [175, 0]
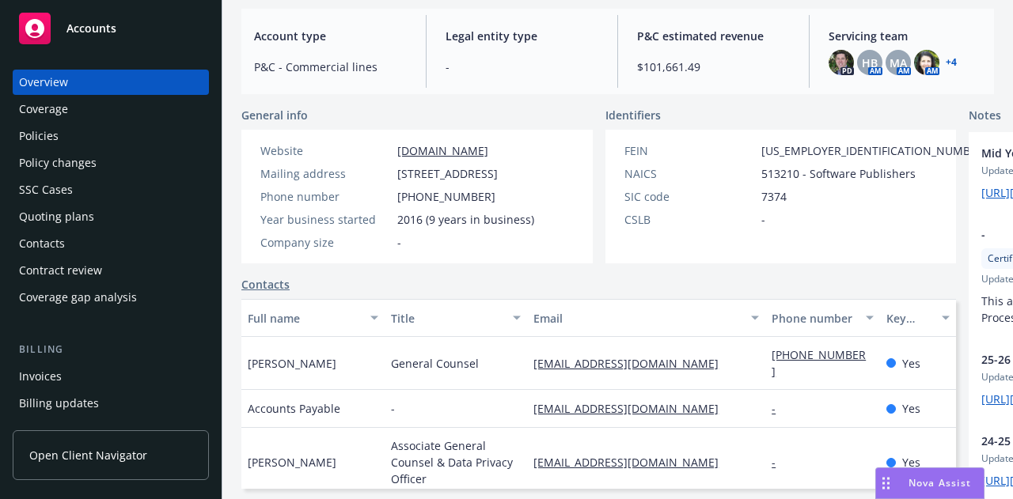
click at [133, 127] on div "Policies" at bounding box center [111, 135] width 184 height 25
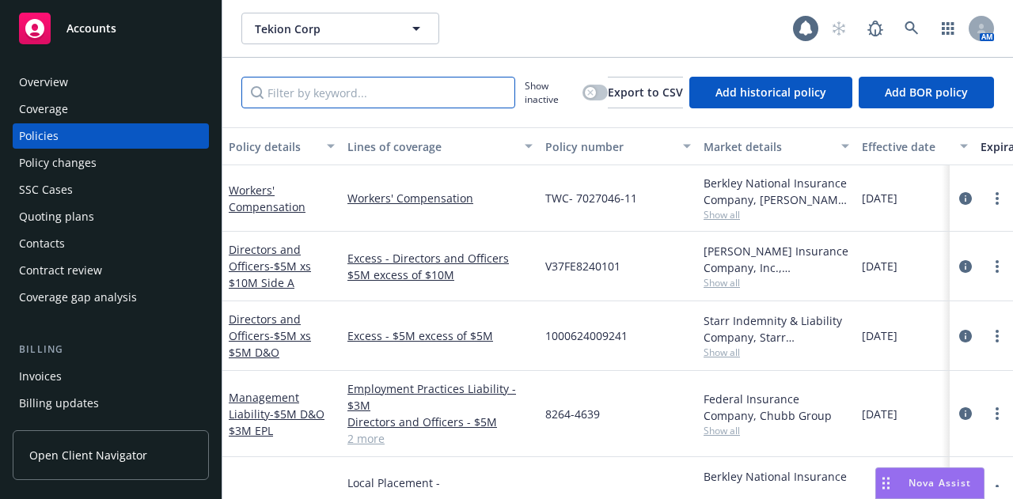
click at [420, 93] on input "Filter by keyword..." at bounding box center [378, 93] width 274 height 32
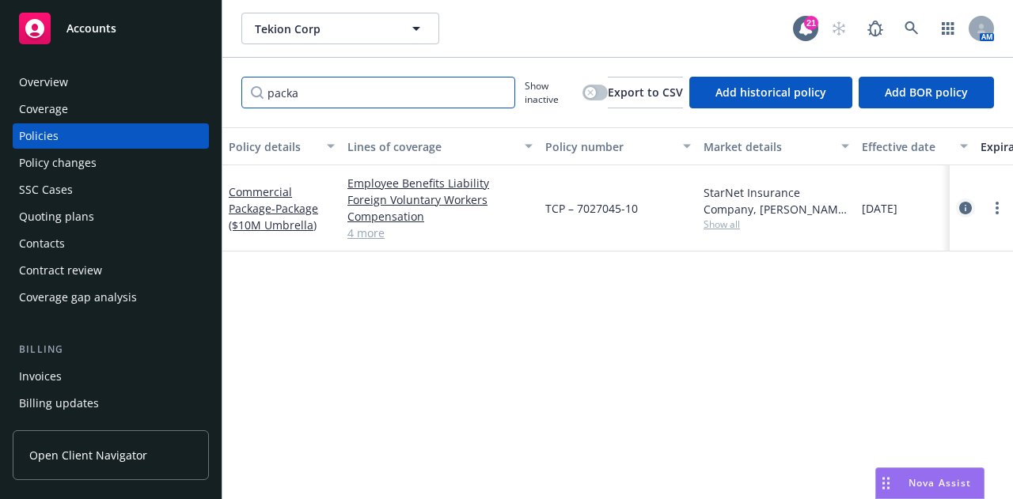
type input "packa"
click at [960, 204] on icon "circleInformation" at bounding box center [965, 208] width 13 height 13
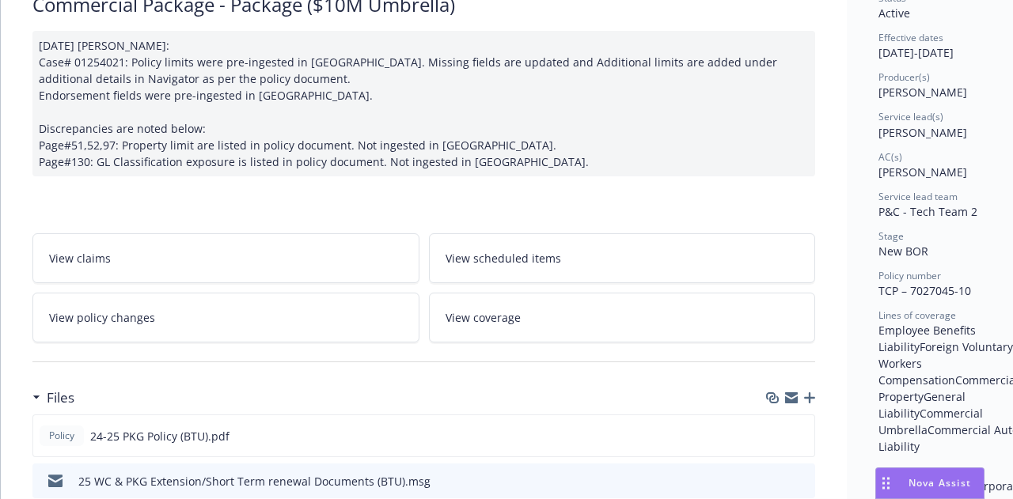
scroll to position [217, 0]
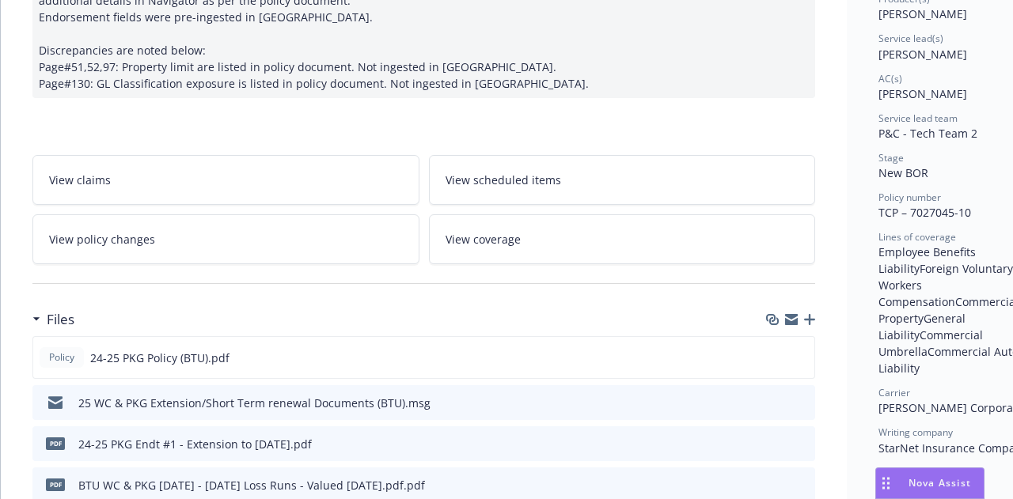
click at [278, 225] on link "View policy changes" at bounding box center [225, 239] width 387 height 50
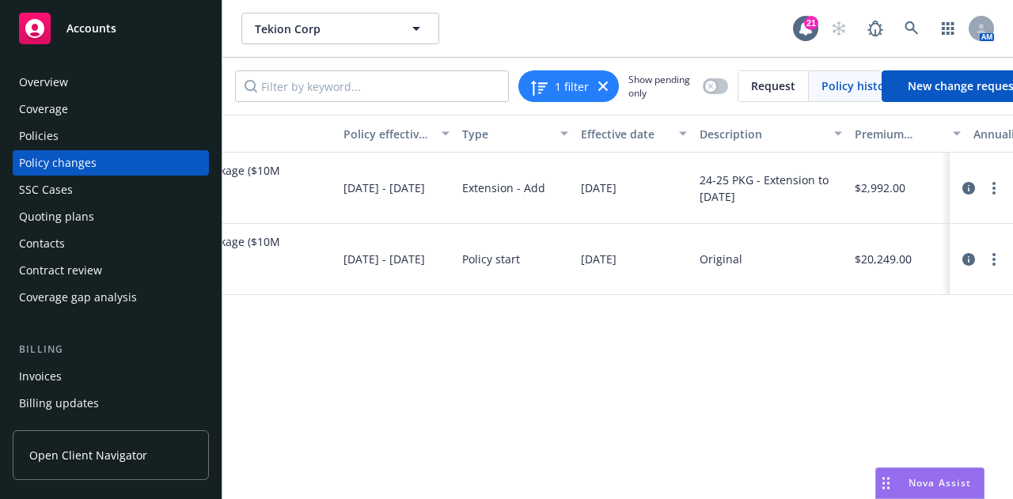
scroll to position [0, 147]
click at [410, 94] on input "Filter by keyword..." at bounding box center [372, 86] width 274 height 32
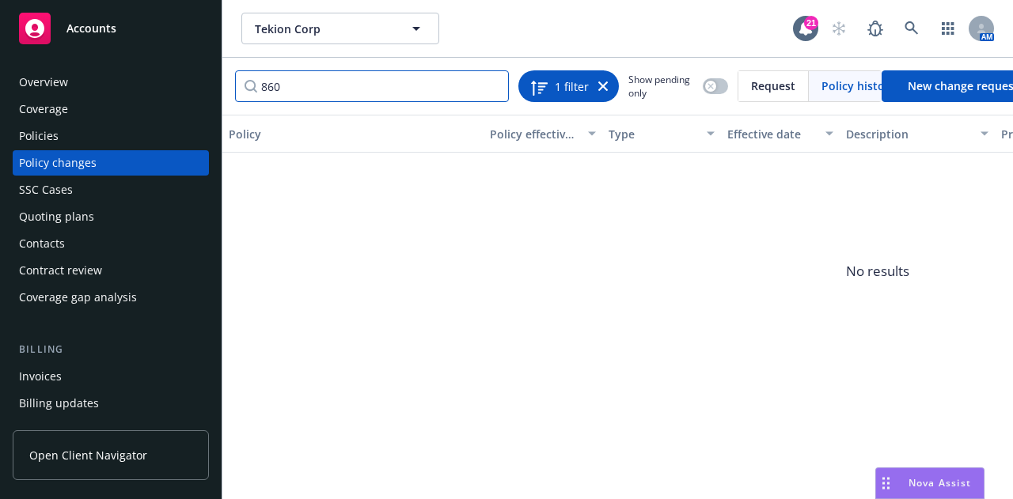
type input "860"
click at [601, 85] on icon at bounding box center [602, 85] width 9 height 9
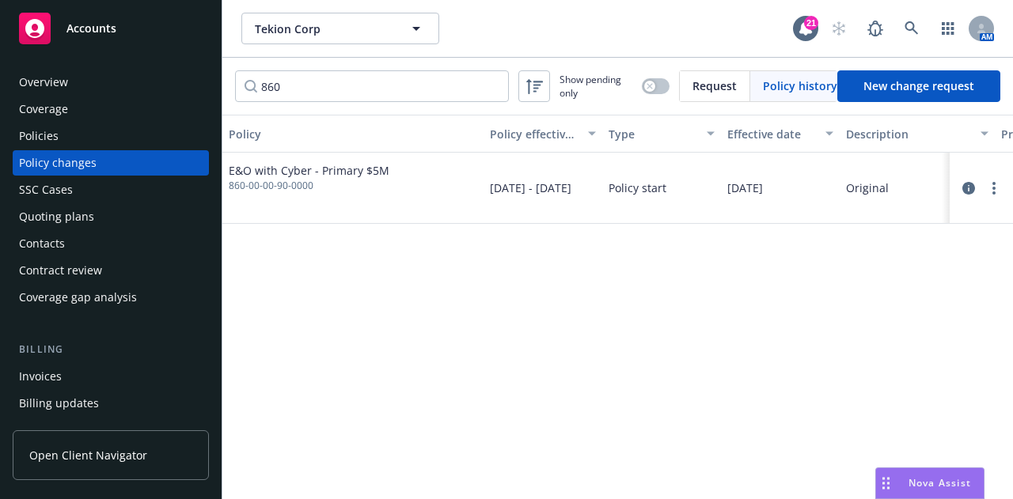
click at [119, 146] on div "Policies" at bounding box center [111, 135] width 184 height 25
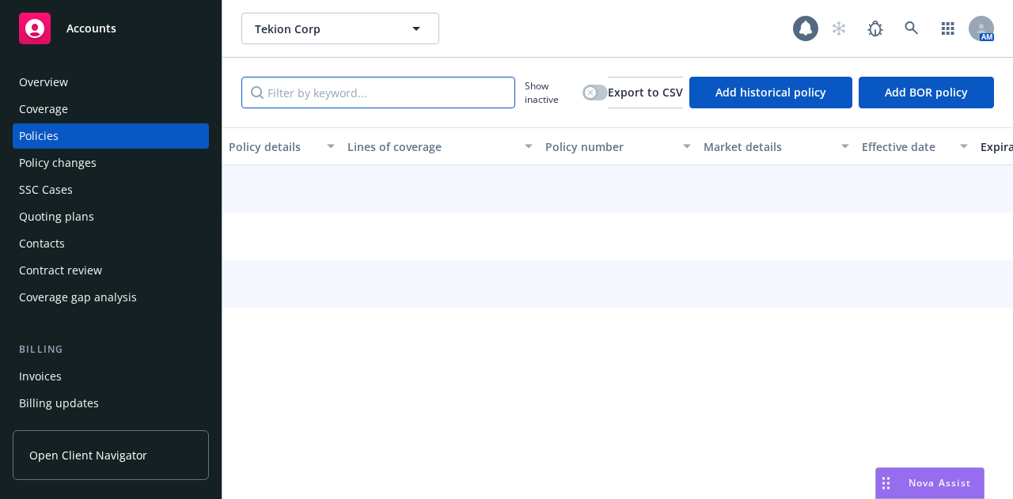
click at [309, 93] on input "Filter by keyword..." at bounding box center [378, 93] width 274 height 32
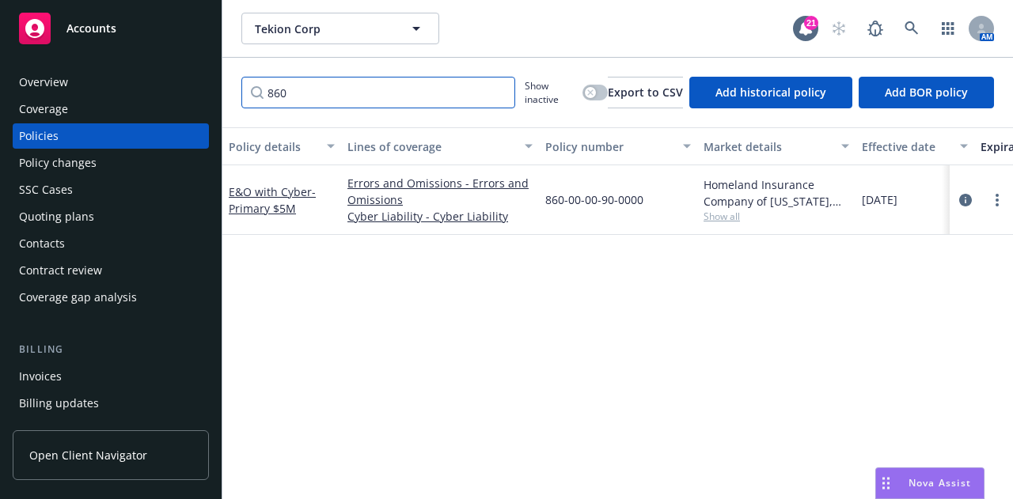
type input "860"
click at [500, 94] on input "860" at bounding box center [378, 93] width 274 height 32
